Goal: Task Accomplishment & Management: Complete application form

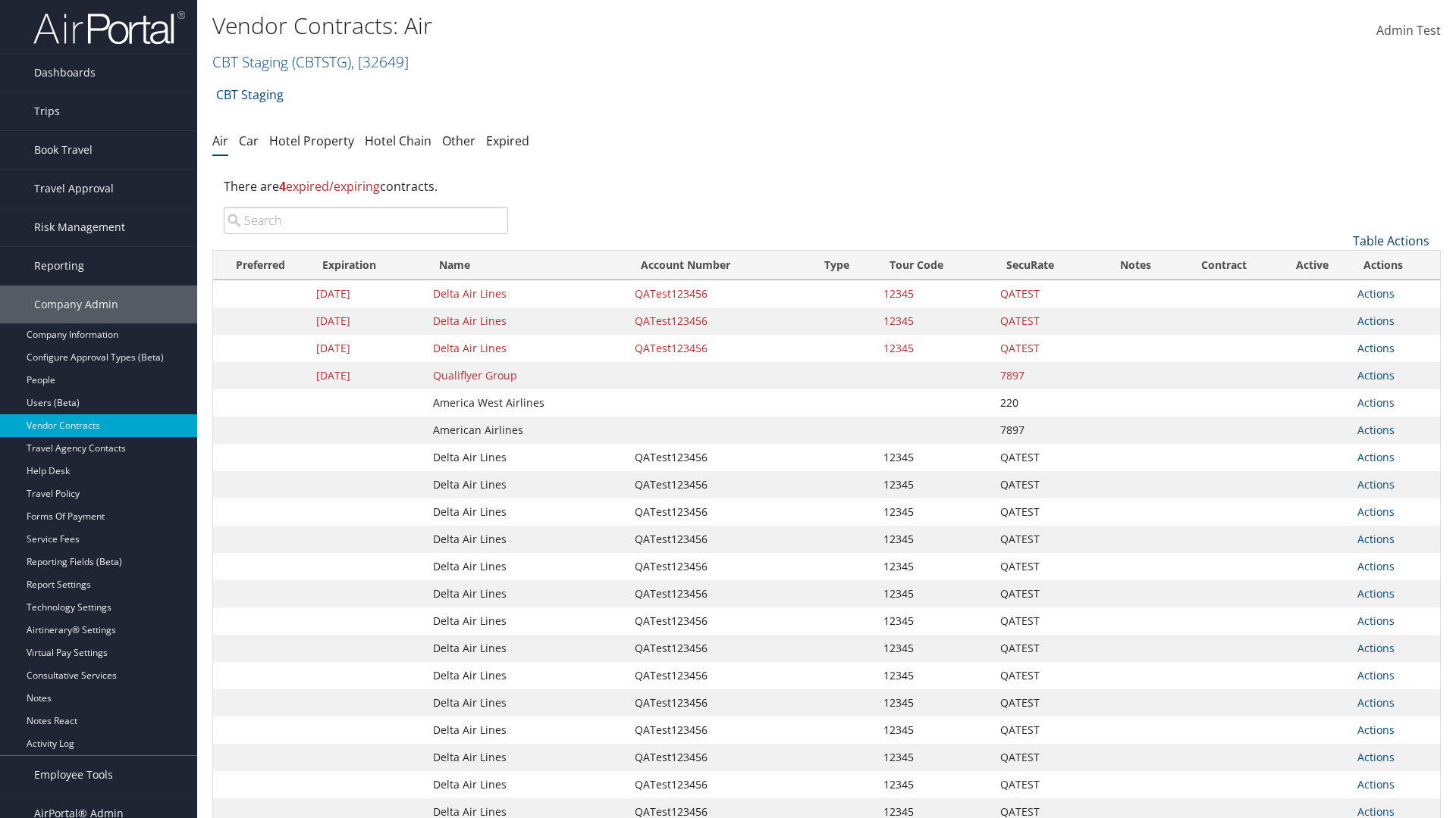
click at [1391, 241] on link "Table Actions" at bounding box center [1391, 241] width 77 height 17
click at [1340, 264] on link "Create New Contract" at bounding box center [1340, 264] width 199 height 25
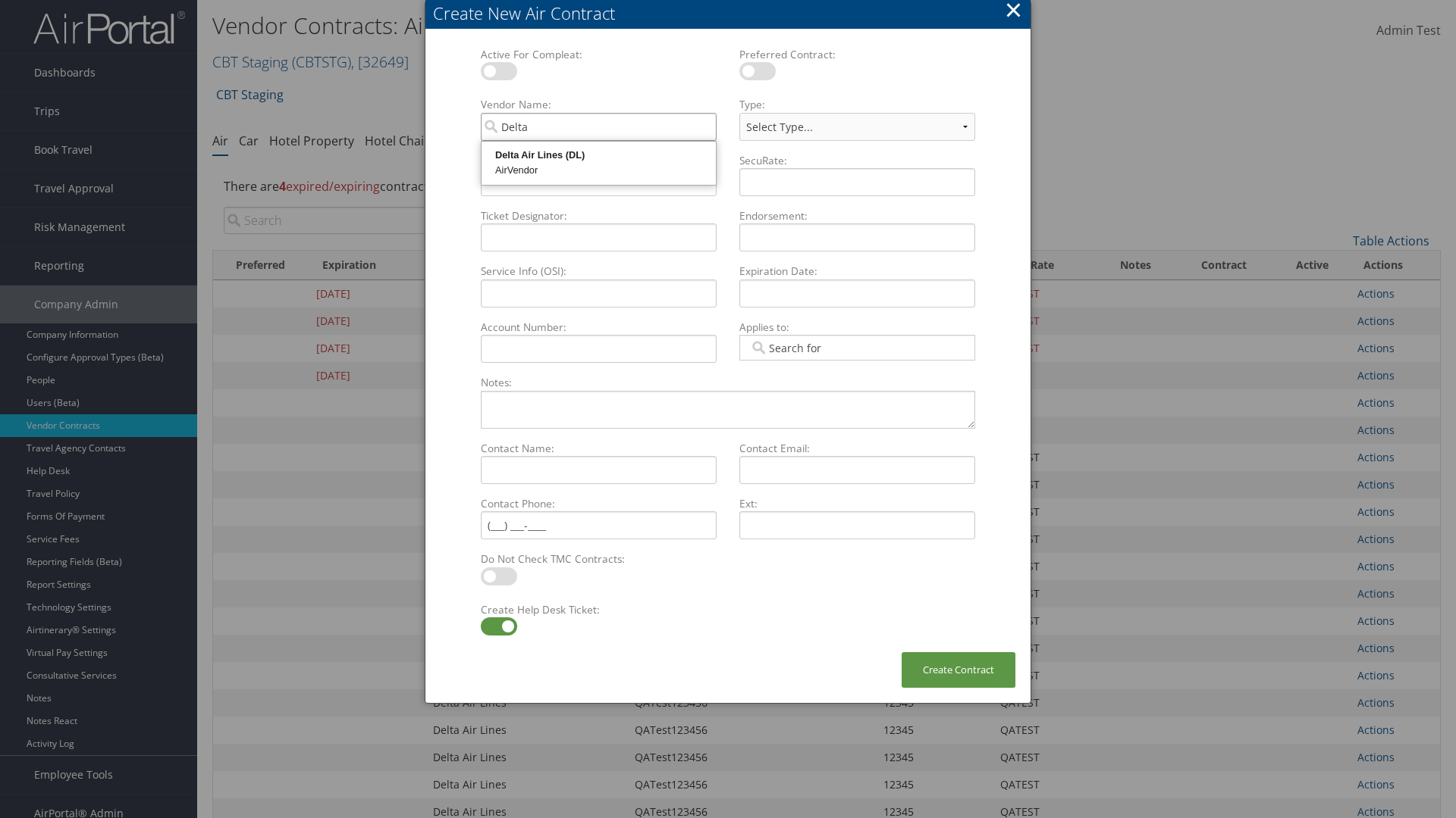
type input "Delta Air Lines"
select select "[object Object]"
type input "Delta Air Lines"
type input "QATest123456"
type input "12345"
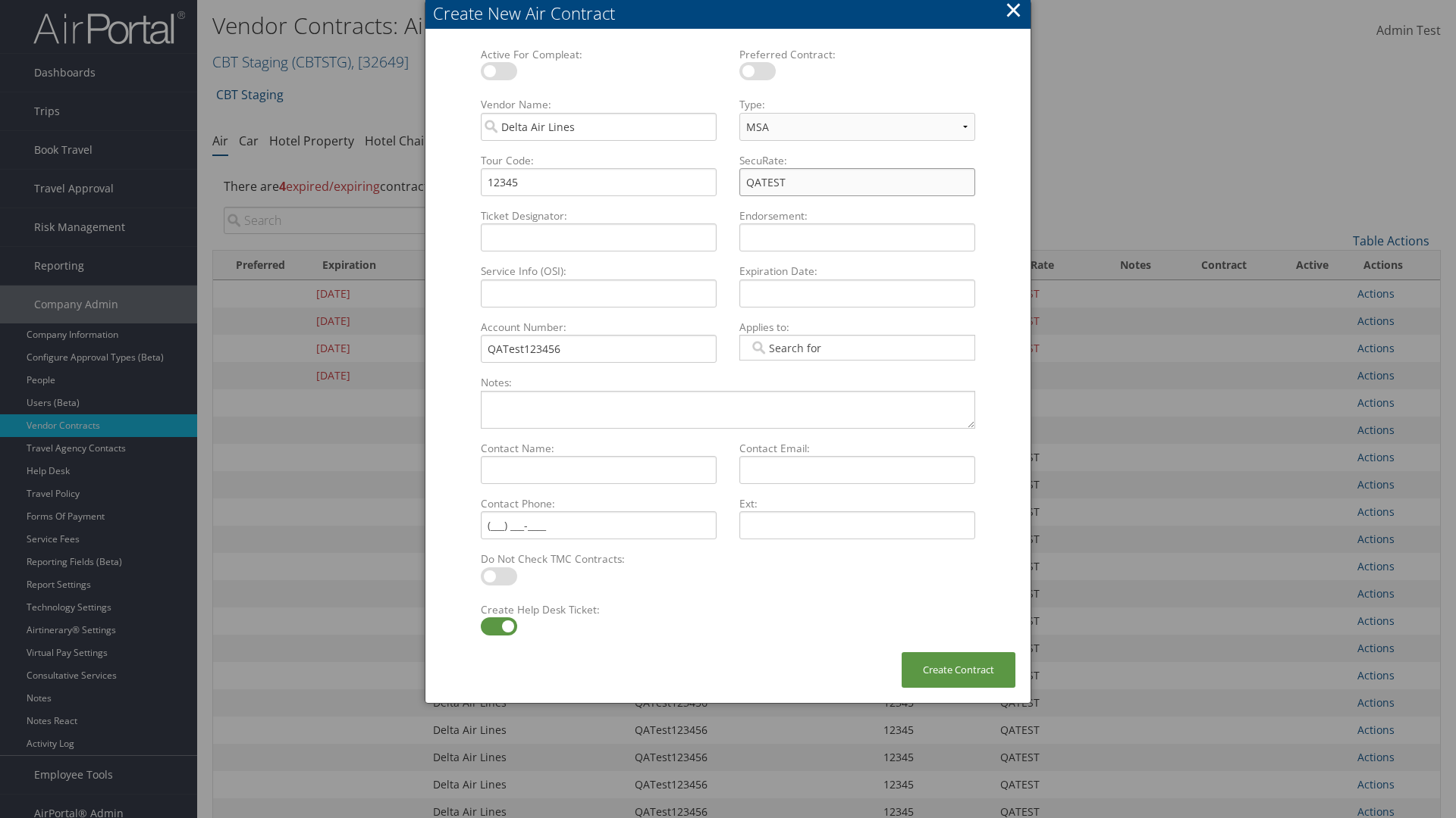
type input "QATEST"
click at [498, 627] on label at bounding box center [499, 626] width 37 height 18
click at [498, 627] on input "checkbox" at bounding box center [493, 629] width 10 height 10
checkbox input "false"
click at [958, 670] on button "Create Contract" at bounding box center [958, 670] width 114 height 36
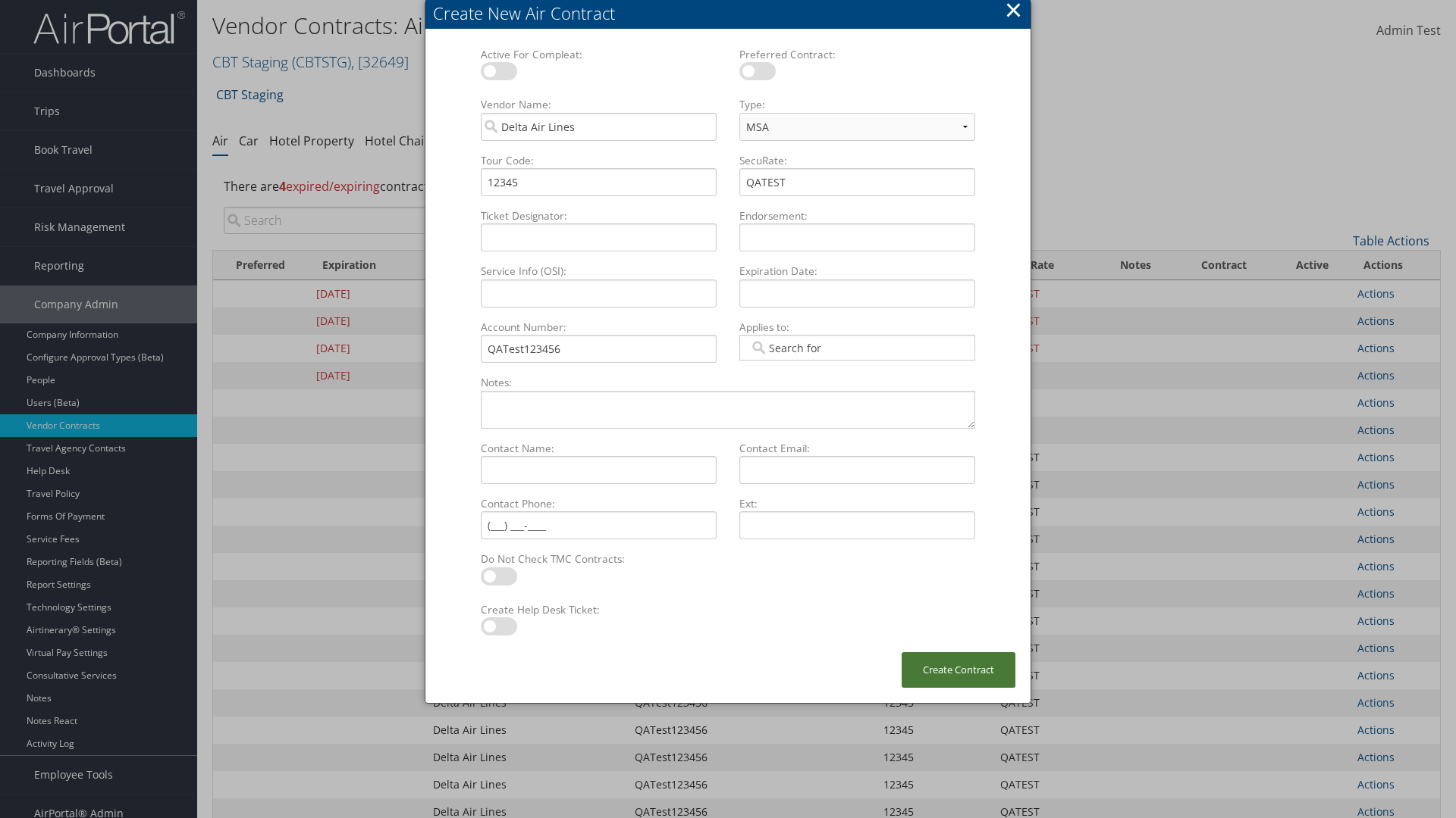
scroll to position [170, 0]
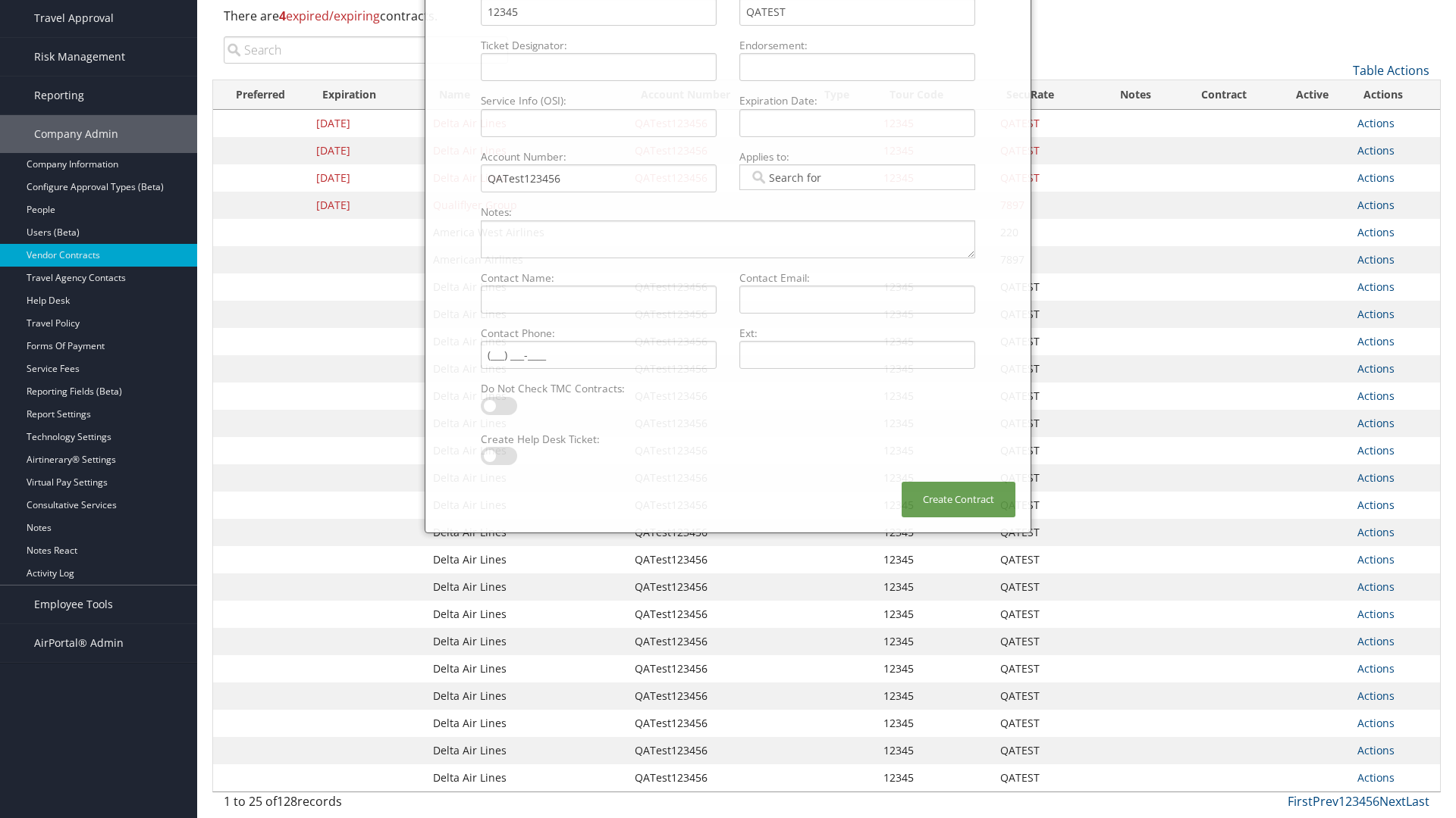
click at [366, 50] on input "search" at bounding box center [366, 50] width 285 height 27
type input "QATest123456"
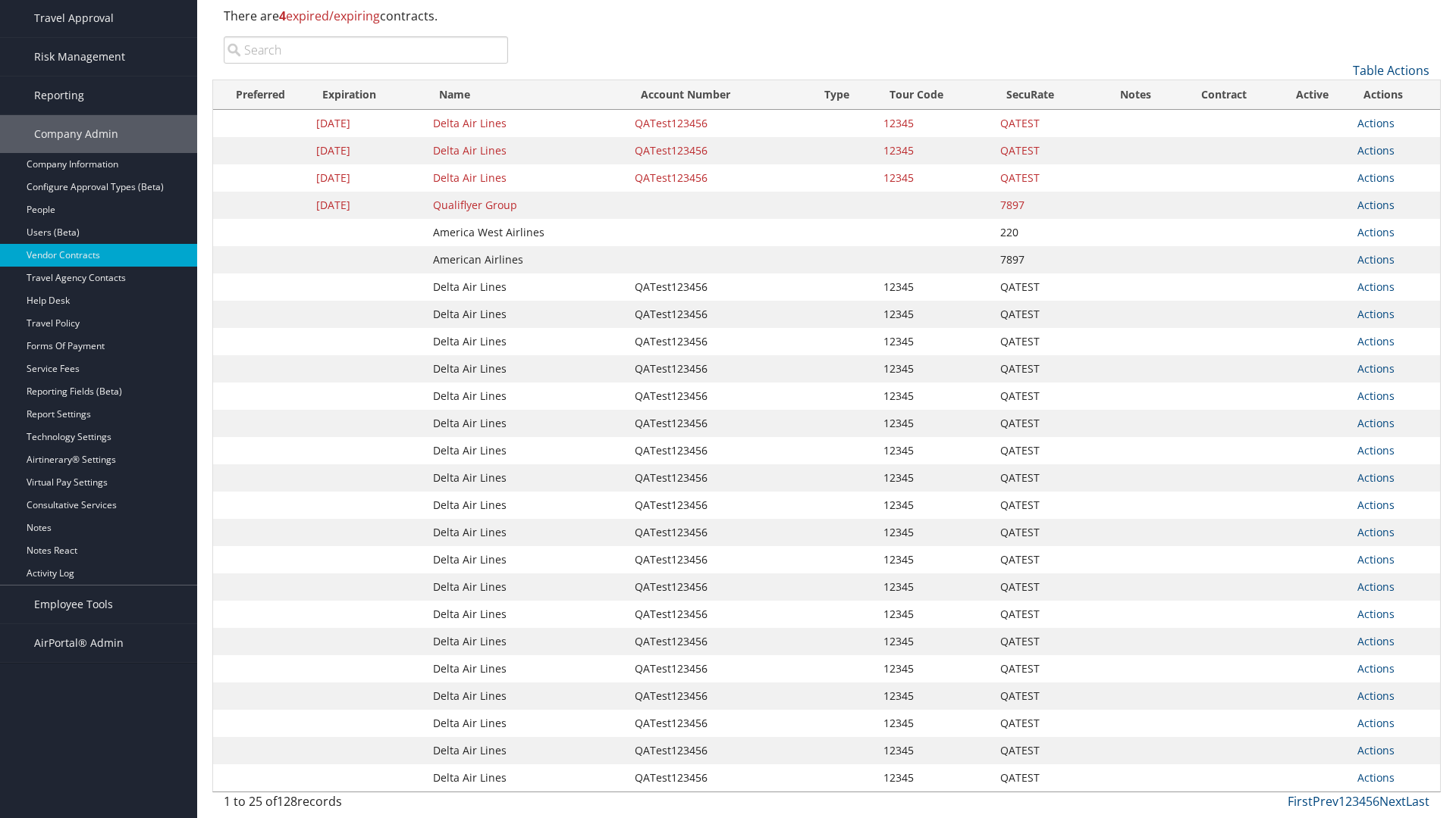
click at [366, 50] on input "search" at bounding box center [366, 50] width 285 height 27
type input "Delta Air Lines"
click at [366, 50] on input "search" at bounding box center [366, 50] width 285 height 27
type input "QATest123456"
click at [366, 50] on input "search" at bounding box center [366, 50] width 285 height 27
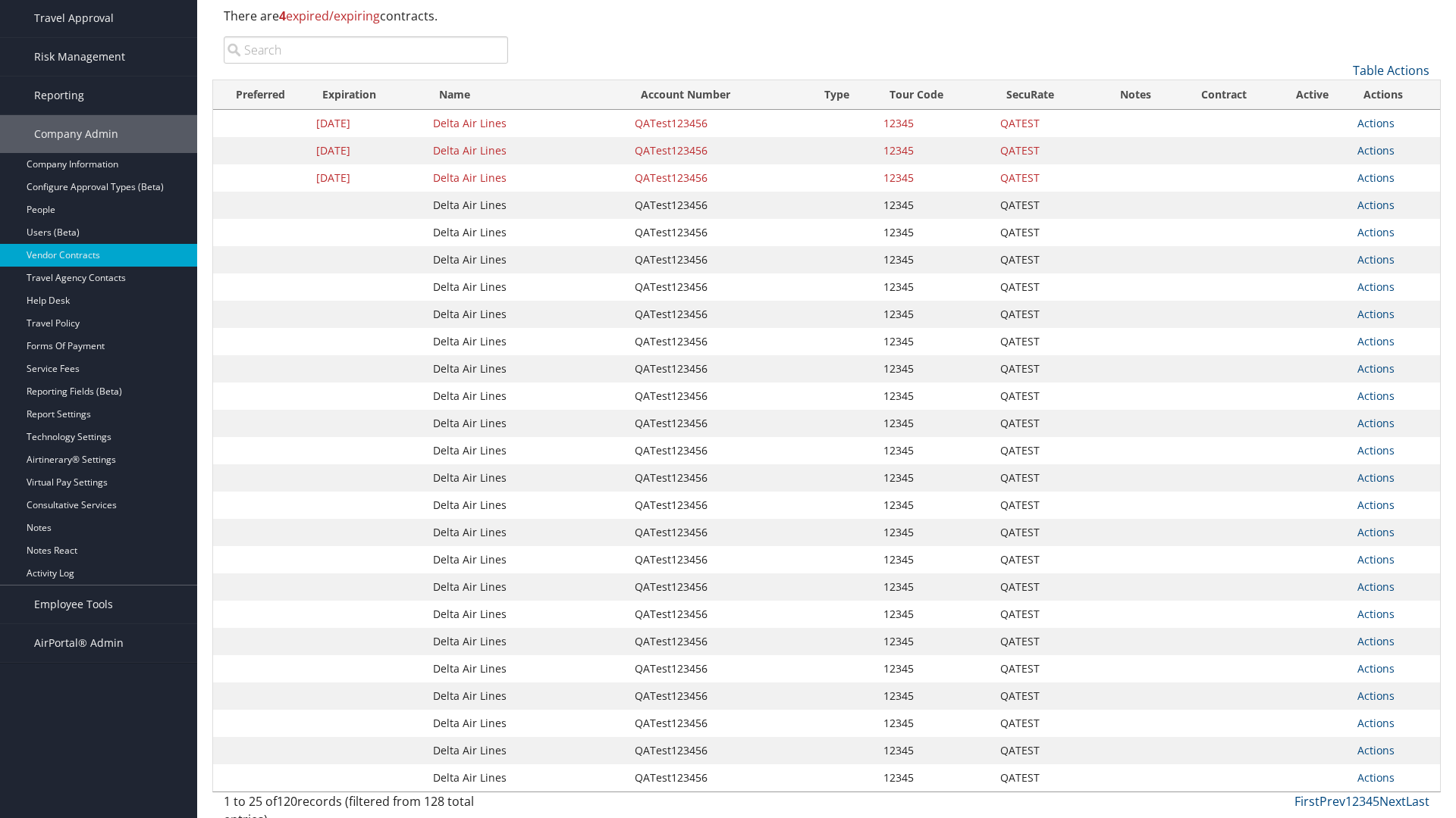
type input "12345"
click at [366, 50] on input "search" at bounding box center [366, 50] width 285 height 27
click at [366, 50] on input "QATEST" at bounding box center [366, 50] width 285 height 27
type input "QATest123456"
click at [1376, 123] on link "Actions" at bounding box center [1376, 123] width 37 height 14
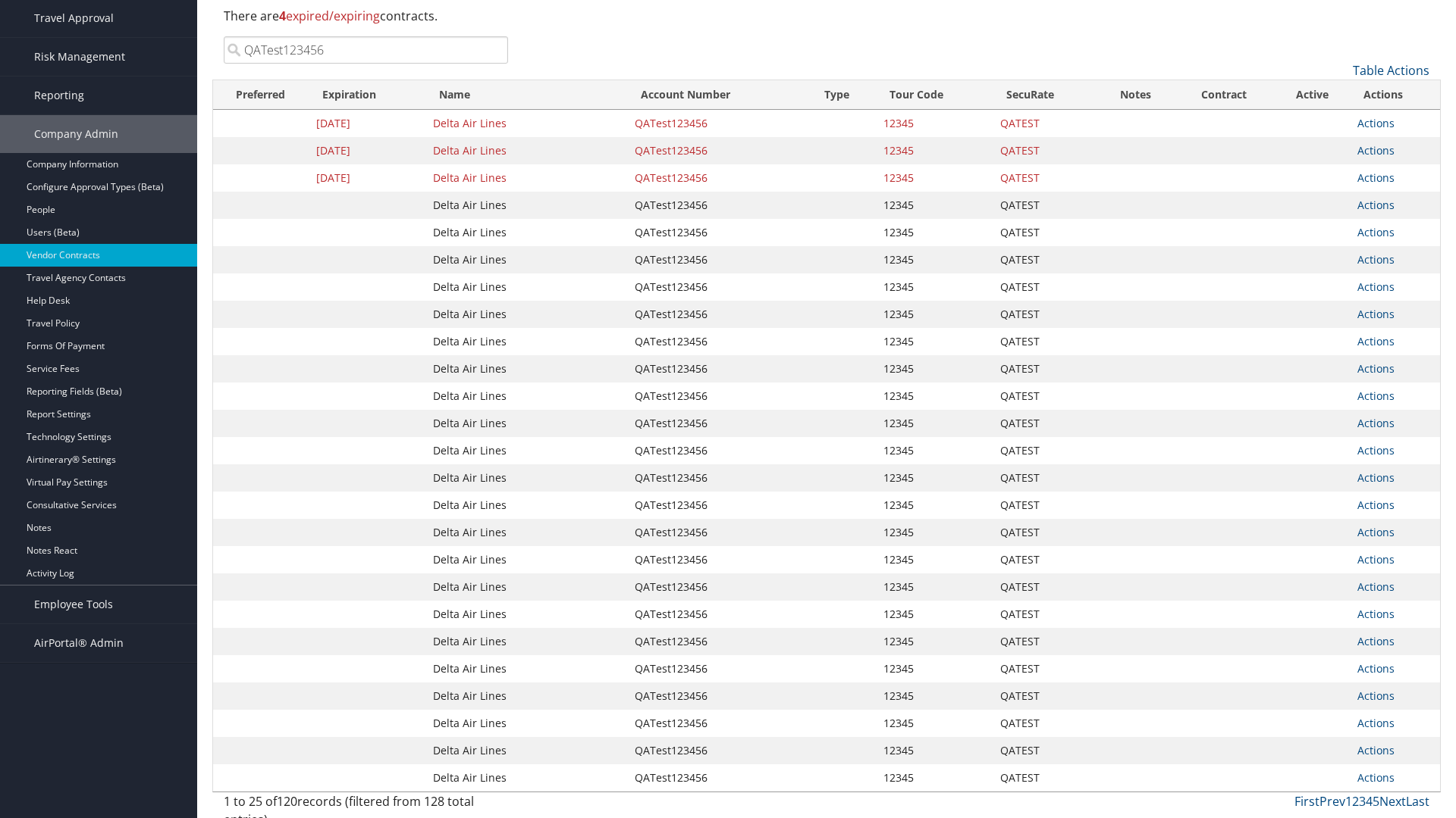
click at [0, 0] on link "Delete" at bounding box center [0, 0] width 0 height 0
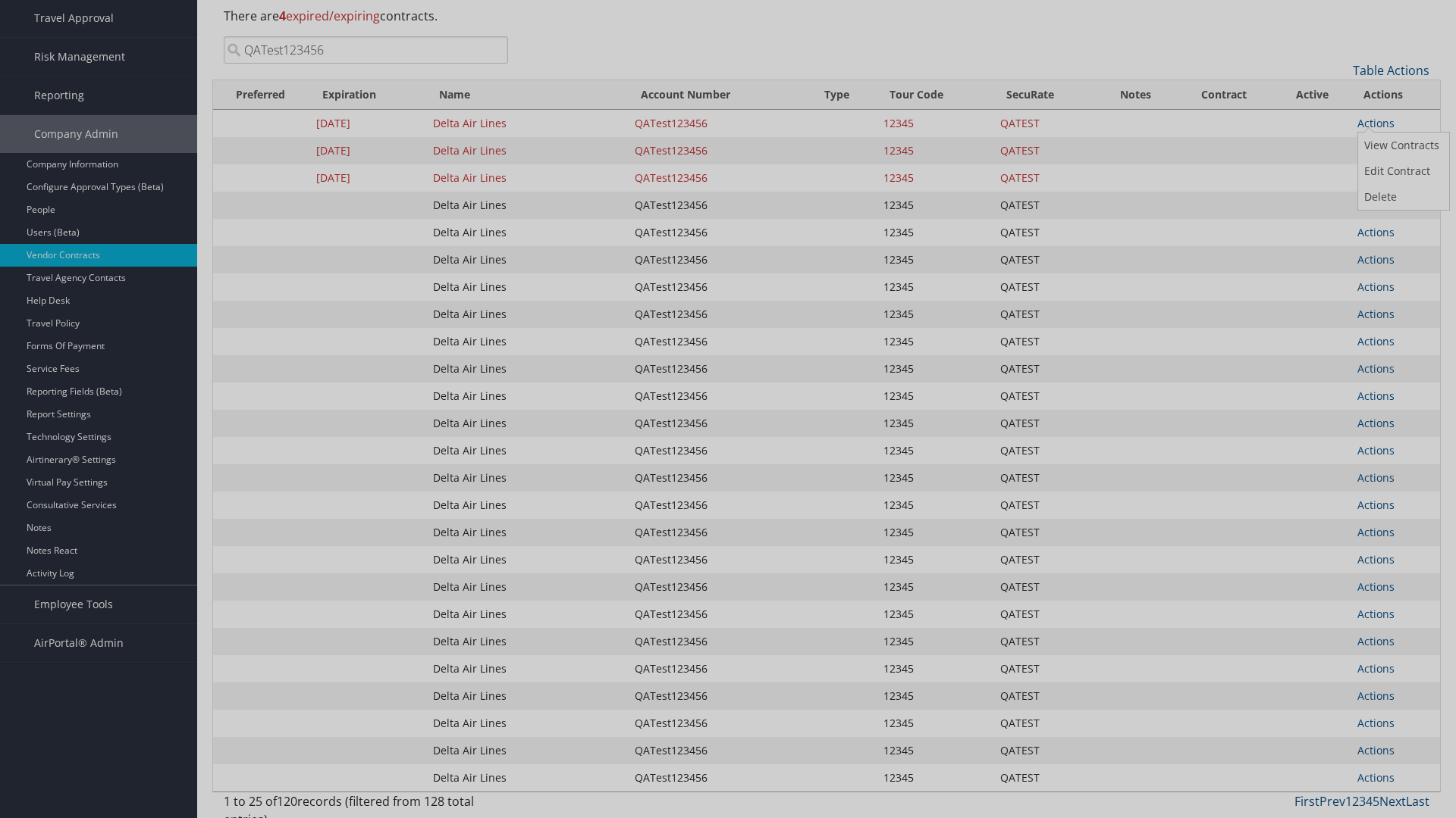
click at [0, 0] on button "Delete" at bounding box center [0, 0] width 0 height 0
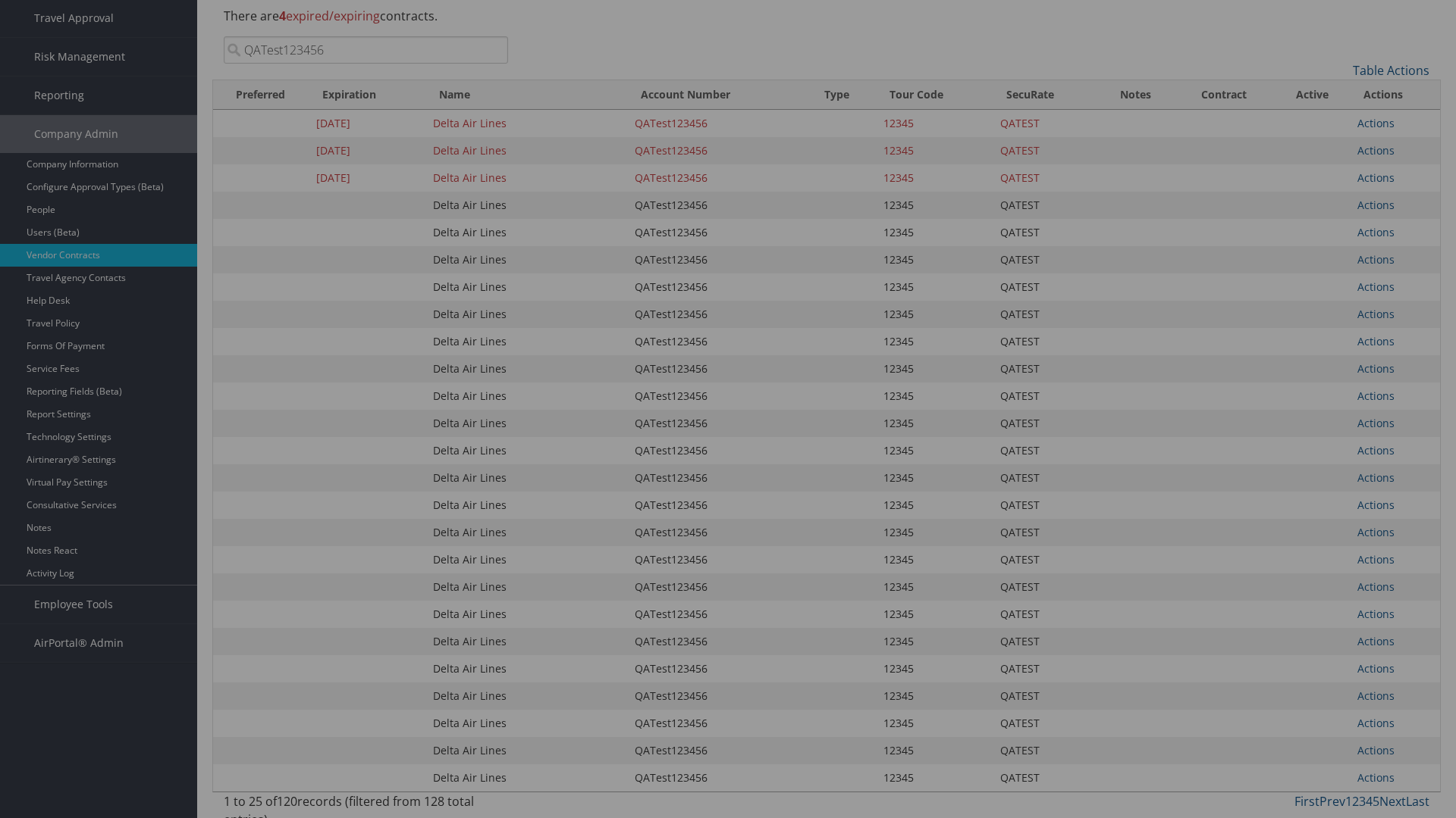
scroll to position [0, 0]
